Goal: Register for event/course

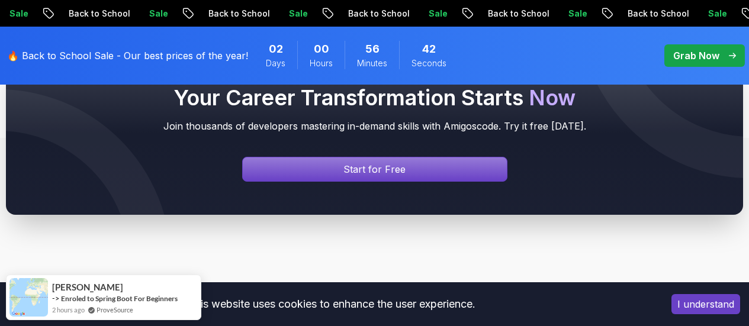
scroll to position [1539, 0]
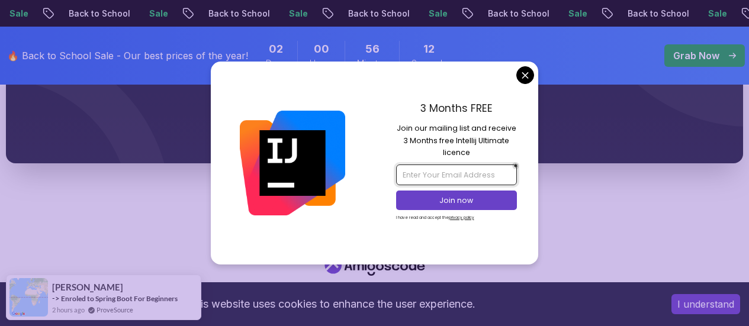
click at [482, 173] on input "email" at bounding box center [456, 175] width 121 height 20
type input "ali.balhas@outlook.com"
click at [512, 80] on div "3 Months FREE Join our mailing list and receive 3 Months free Intellij Ultimate…" at bounding box center [457, 163] width 164 height 202
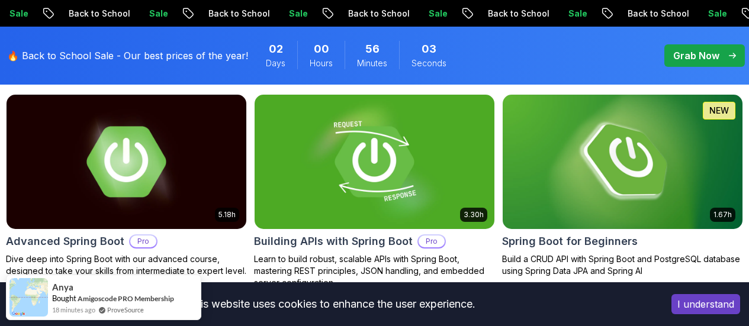
scroll to position [374, 0]
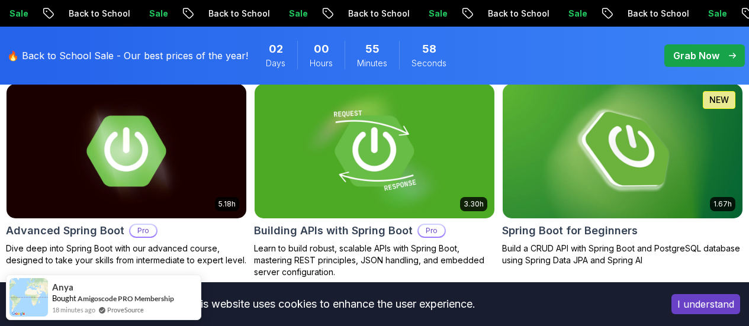
click at [647, 143] on img at bounding box center [623, 150] width 252 height 141
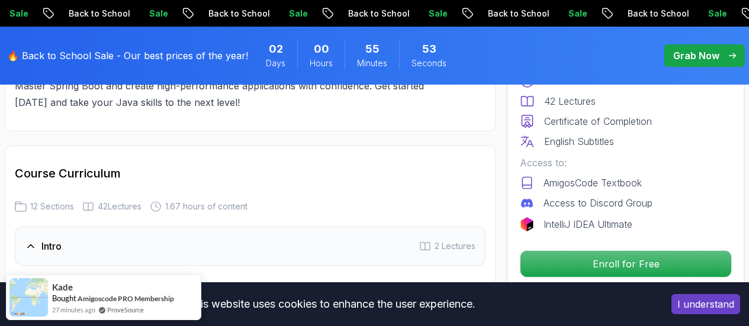
scroll to position [1479, 0]
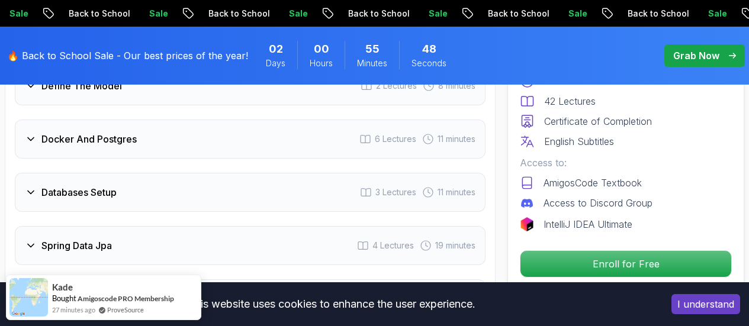
click at [107, 141] on h3 "Docker And Postgres" at bounding box center [88, 139] width 95 height 14
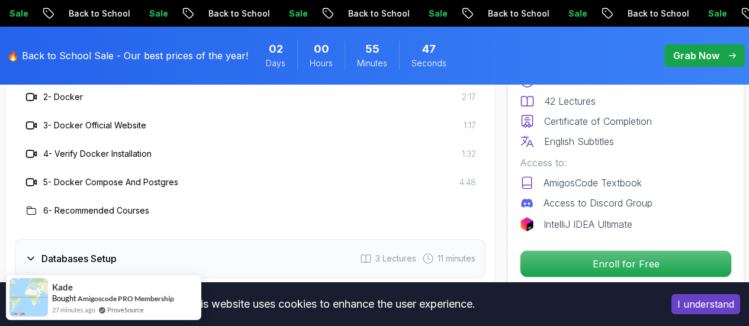
scroll to position [1955, 0]
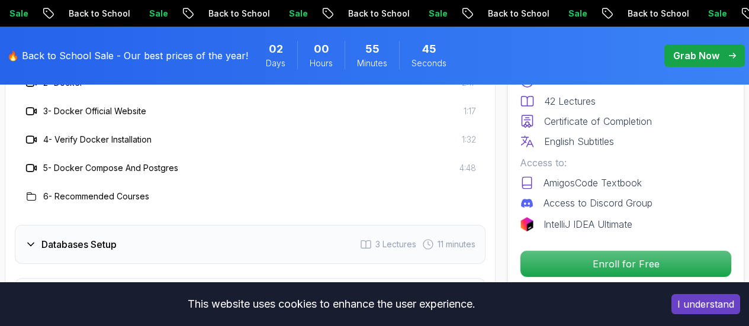
click at [131, 169] on h3 "5 - Docker Compose And Postgres" at bounding box center [110, 168] width 135 height 12
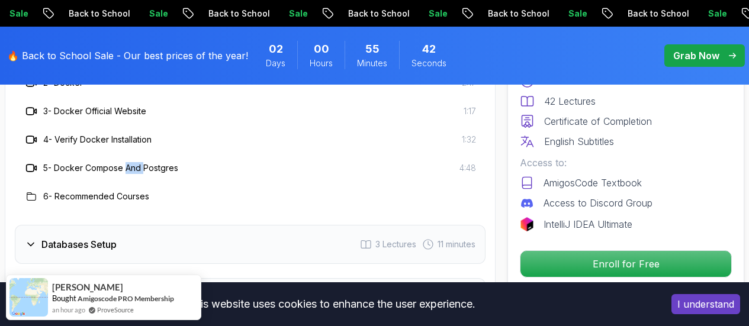
click at [151, 237] on div "Databases Setup 3 Lectures 11 minutes" at bounding box center [250, 244] width 470 height 39
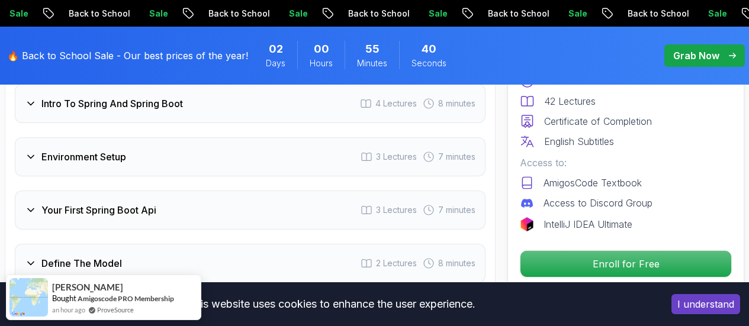
click at [634, 279] on div "Free Course Includes: 1.67 Hours 42 Lectures Certificate of Completion English …" at bounding box center [625, 147] width 237 height 285
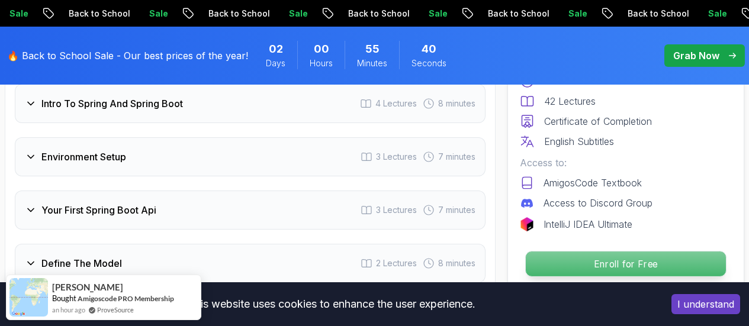
click at [632, 269] on p "Enroll for Free" at bounding box center [626, 264] width 200 height 25
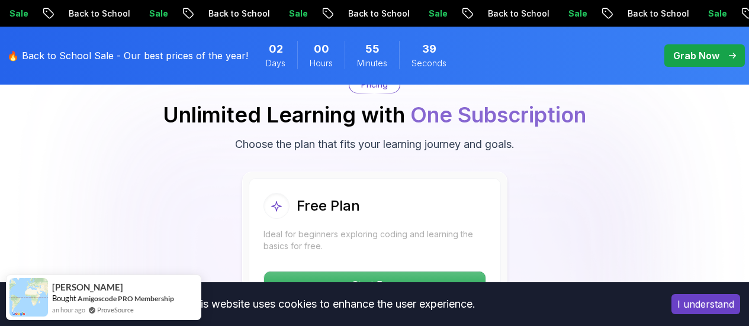
click at [694, 306] on button "I understand" at bounding box center [705, 304] width 69 height 20
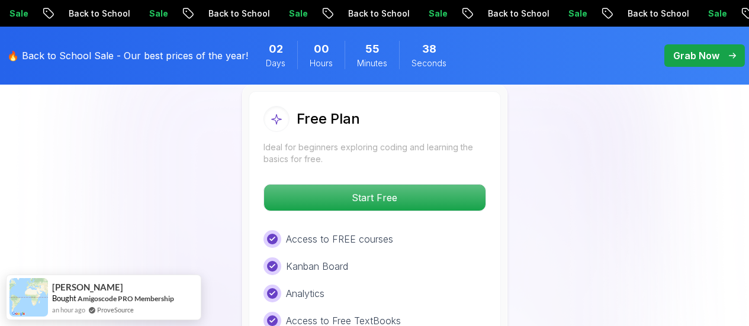
scroll to position [2614, 0]
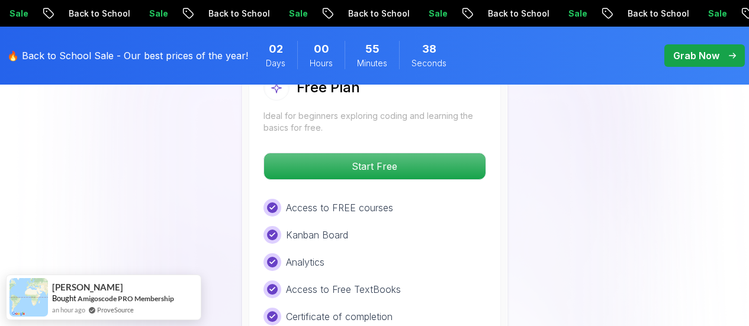
click at [397, 179] on div "Start Free" at bounding box center [374, 166] width 223 height 27
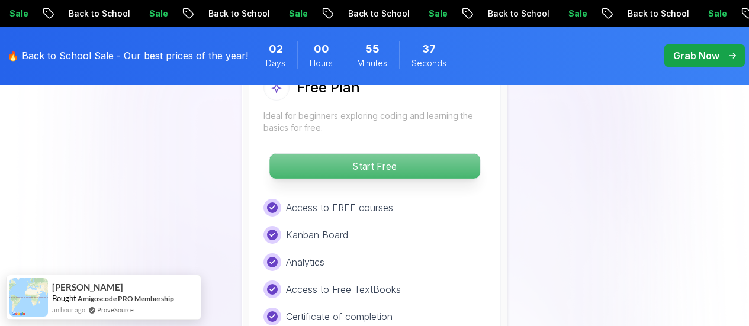
click at [397, 176] on p "Start Free" at bounding box center [374, 166] width 210 height 25
click at [307, 169] on p "Start Free" at bounding box center [374, 166] width 210 height 25
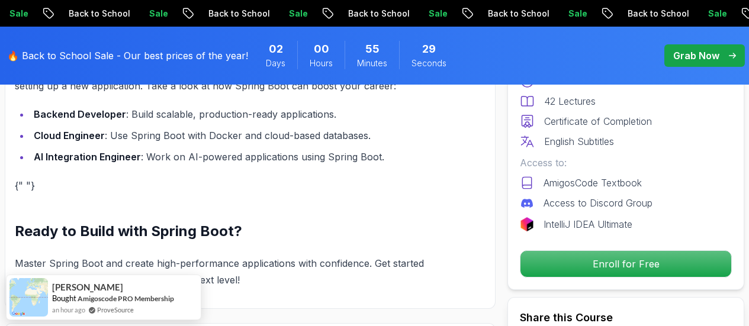
scroll to position [1253, 0]
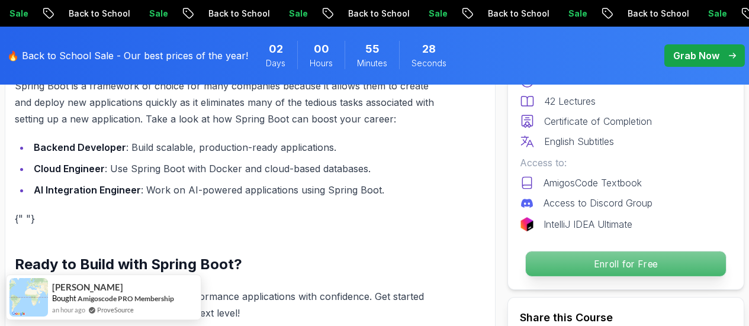
click at [602, 262] on p "Enroll for Free" at bounding box center [626, 264] width 200 height 25
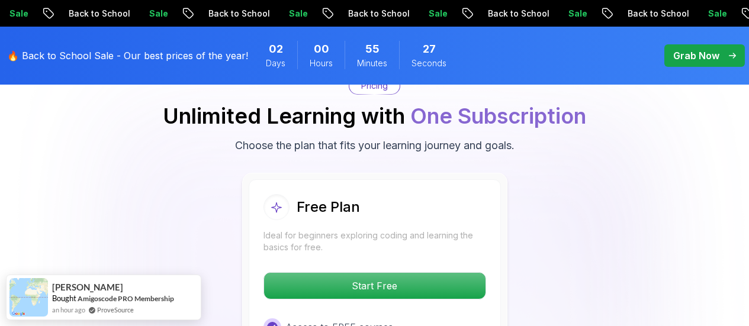
scroll to position [2496, 0]
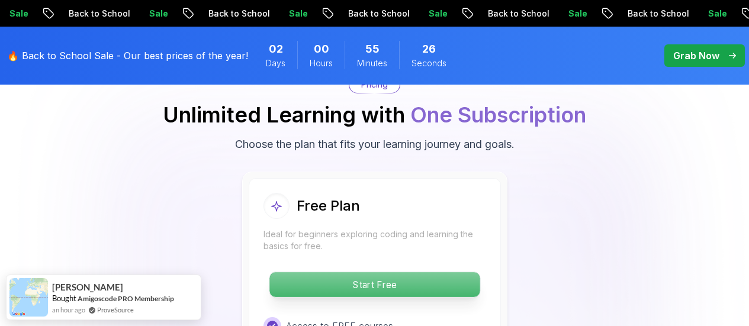
click at [411, 277] on p "Start Free" at bounding box center [374, 284] width 210 height 25
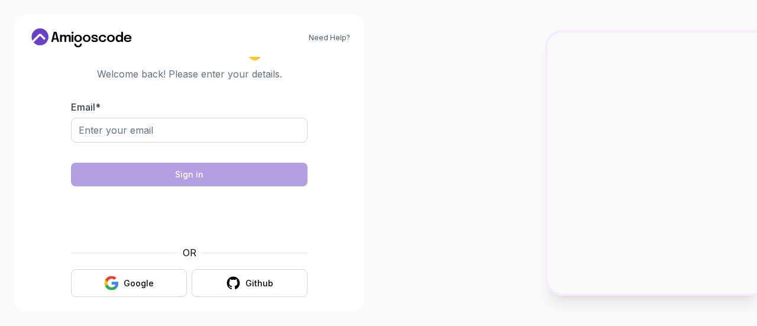
scroll to position [20, 0]
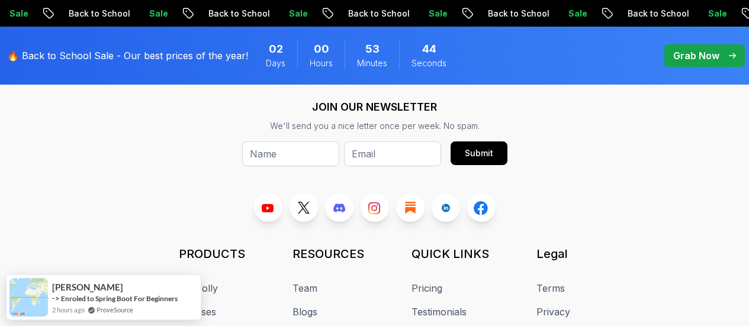
scroll to position [1517, 0]
